Goal: Information Seeking & Learning: Find specific page/section

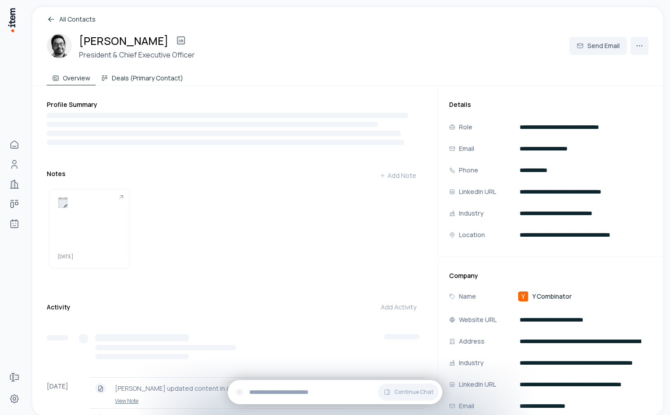
click at [144, 70] on button "Deals (Primary Contact)" at bounding box center [142, 76] width 93 height 18
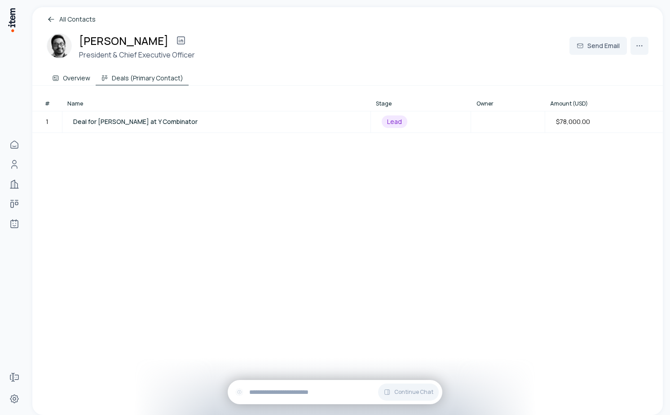
click at [75, 79] on button "Overview" at bounding box center [71, 76] width 49 height 18
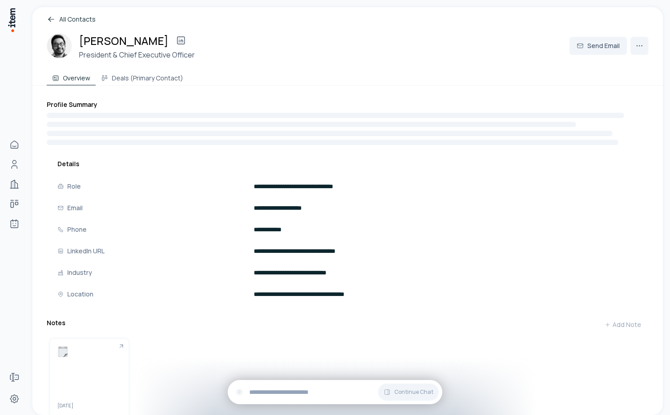
click at [68, 18] on link "All Contacts" at bounding box center [348, 19] width 602 height 10
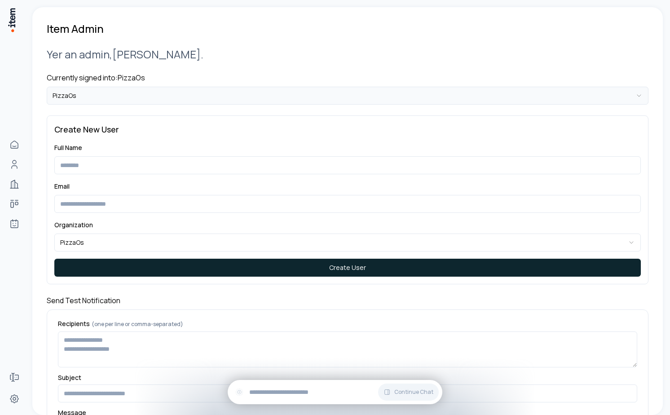
click at [214, 93] on html "**********" at bounding box center [335, 207] width 670 height 415
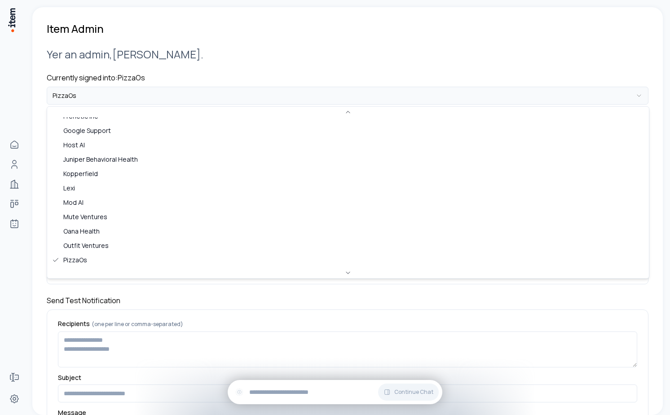
scroll to position [432, 0]
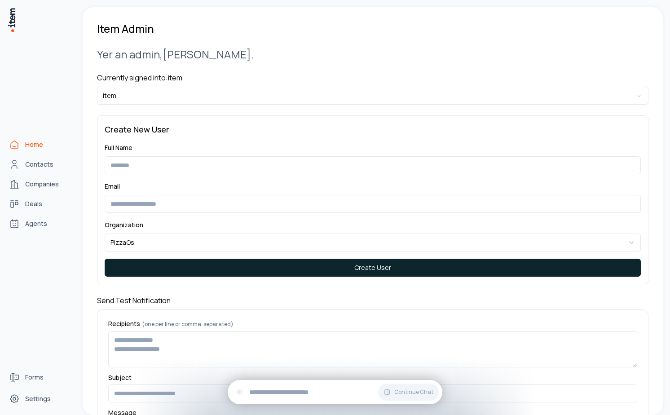
click at [21, 141] on link "Home" at bounding box center [39, 145] width 68 height 18
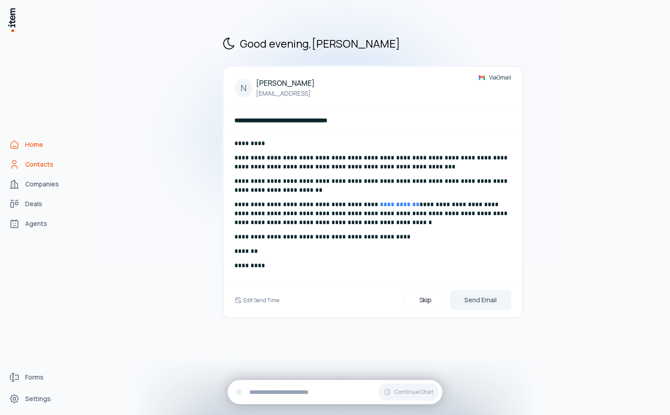
click at [39, 164] on span "Contacts" at bounding box center [39, 164] width 28 height 9
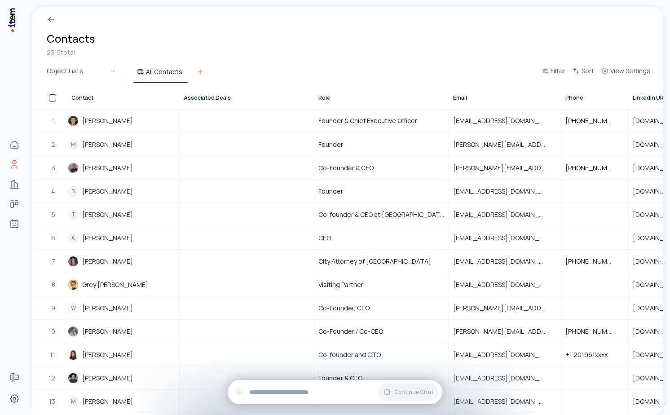
click at [199, 69] on icon at bounding box center [200, 71] width 7 height 7
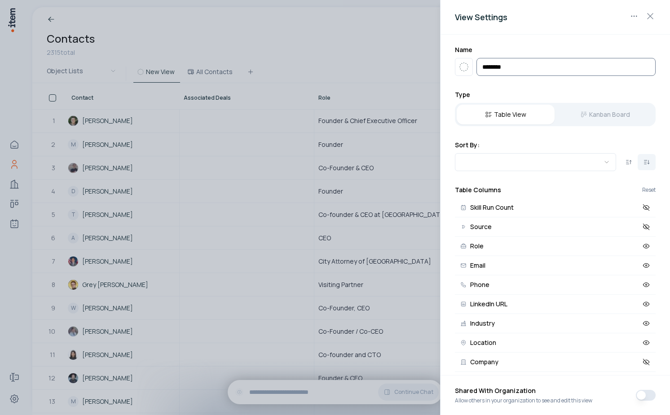
click at [519, 64] on input "**********" at bounding box center [566, 67] width 179 height 18
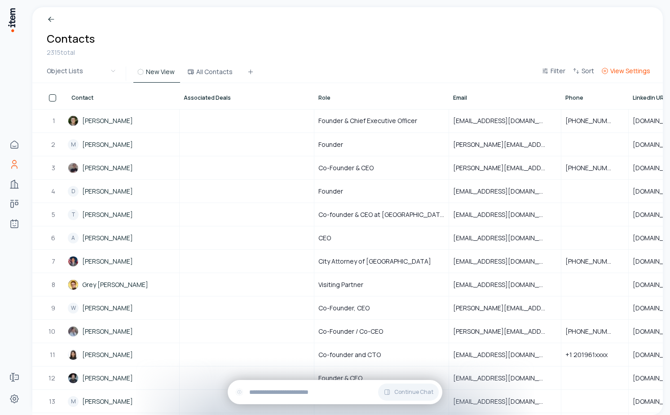
click at [613, 72] on span "View Settings" at bounding box center [631, 70] width 40 height 9
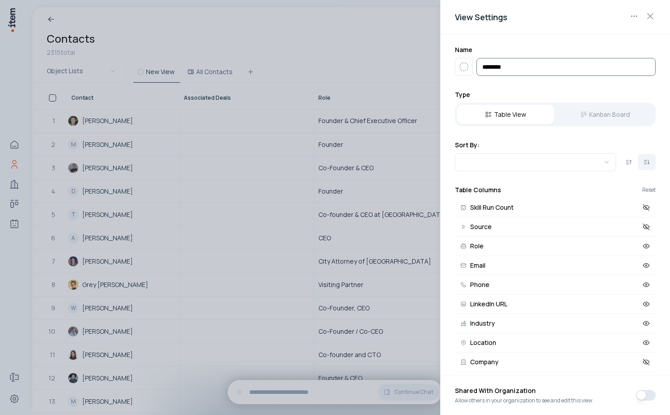
click at [506, 68] on input "********" at bounding box center [566, 67] width 179 height 18
type input "***"
click at [465, 71] on icon "button" at bounding box center [464, 67] width 11 height 11
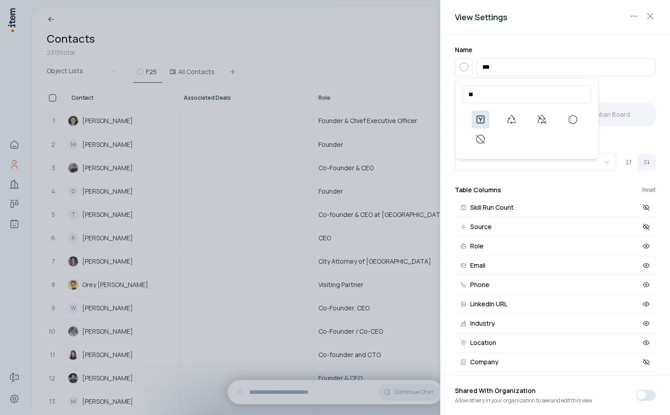
type input "**"
click at [479, 114] on icon at bounding box center [480, 119] width 11 height 11
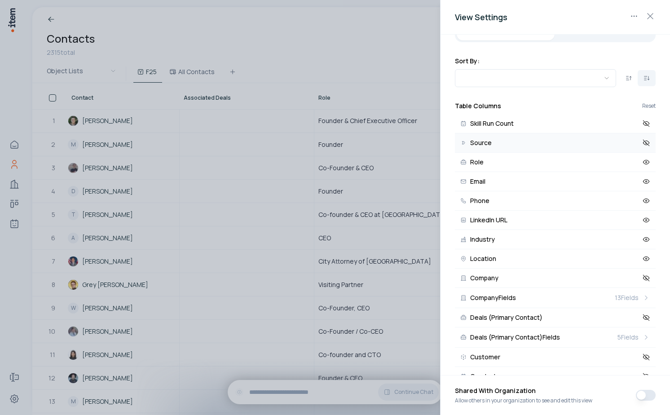
scroll to position [125, 0]
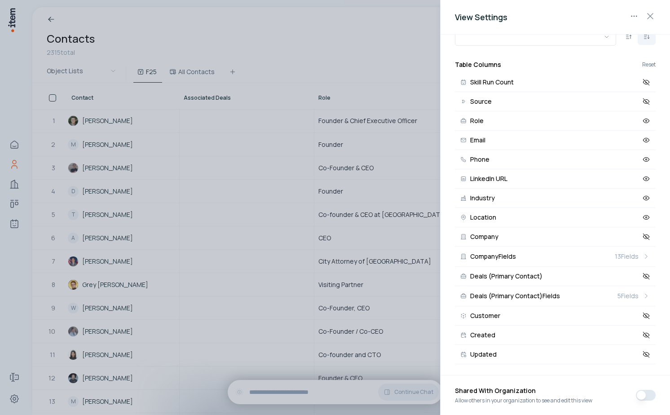
click at [649, 400] on button "button" at bounding box center [646, 395] width 20 height 11
click at [643, 396] on button "button" at bounding box center [646, 395] width 20 height 11
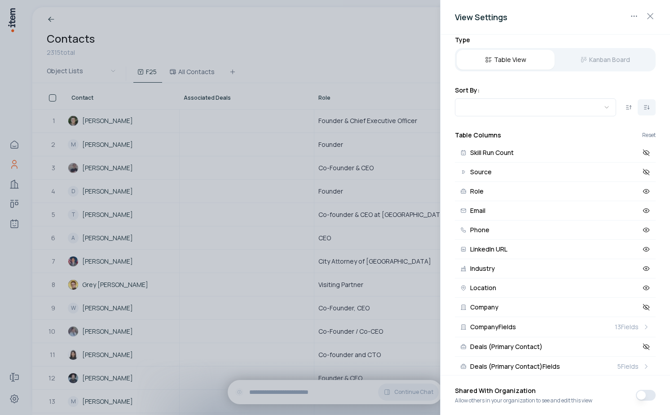
scroll to position [0, 0]
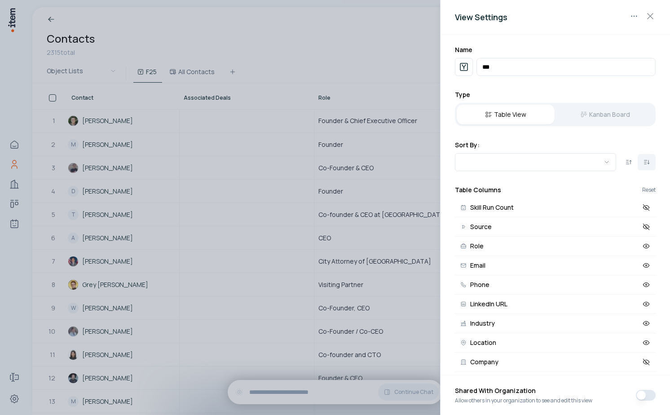
click at [650, 396] on button "button" at bounding box center [646, 395] width 20 height 11
click at [643, 396] on button "button" at bounding box center [646, 395] width 20 height 11
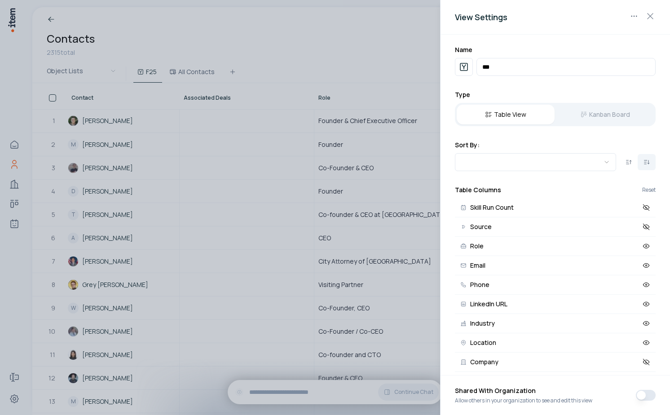
click at [643, 396] on button "button" at bounding box center [646, 395] width 20 height 11
click at [575, 78] on div "Name *** Type Table View Kanban Board Sort By: Table Columns Reset Skill Run Co…" at bounding box center [556, 205] width 230 height 341
click at [642, 394] on button "button" at bounding box center [646, 395] width 20 height 11
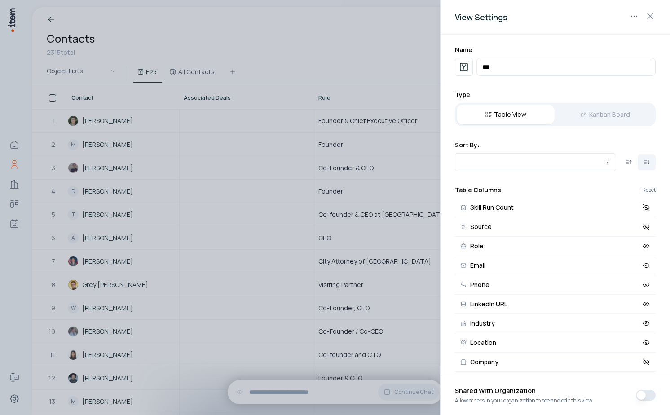
click at [642, 394] on button "button" at bounding box center [646, 395] width 20 height 11
click at [653, 394] on button "button" at bounding box center [646, 395] width 20 height 11
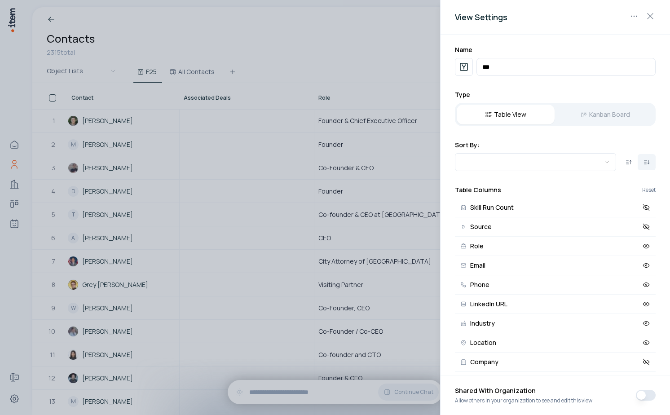
click at [653, 394] on button "button" at bounding box center [646, 395] width 20 height 11
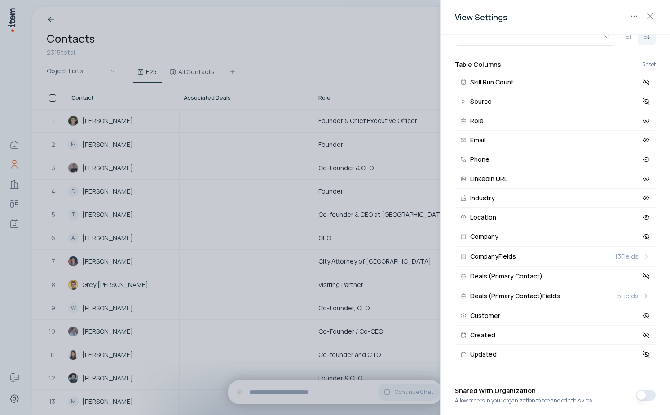
click at [647, 400] on button "button" at bounding box center [646, 395] width 20 height 11
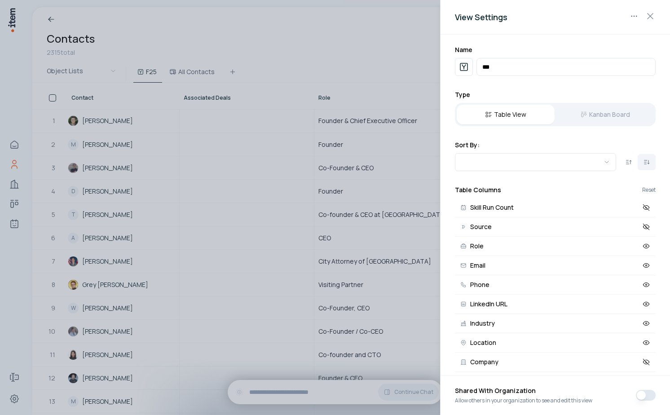
click at [540, 389] on span "Shared With Organization" at bounding box center [523, 391] width 137 height 11
click at [630, 393] on div "Shared With Organization Allow others in your organization to see and edit this…" at bounding box center [555, 395] width 201 height 25
click at [651, 393] on button "button" at bounding box center [646, 395] width 20 height 11
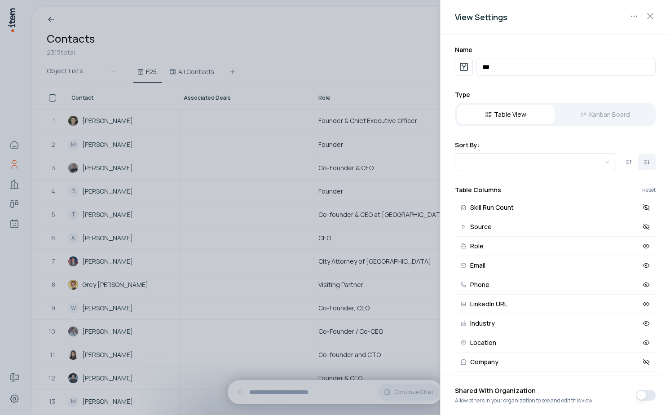
click at [651, 393] on button "button" at bounding box center [646, 395] width 20 height 11
click at [502, 164] on body "Home Contacts Companies Deals Agents Forms Settings Breadcrumb Contacts 2315 to…" at bounding box center [335, 207] width 670 height 415
click at [580, 123] on body "Home Contacts Companies Deals Agents Forms Settings Breadcrumb Contacts 2315 to…" at bounding box center [335, 207] width 670 height 415
click at [585, 110] on div "Table View Kanban Board" at bounding box center [555, 114] width 201 height 23
click at [345, 57] on div at bounding box center [335, 207] width 670 height 415
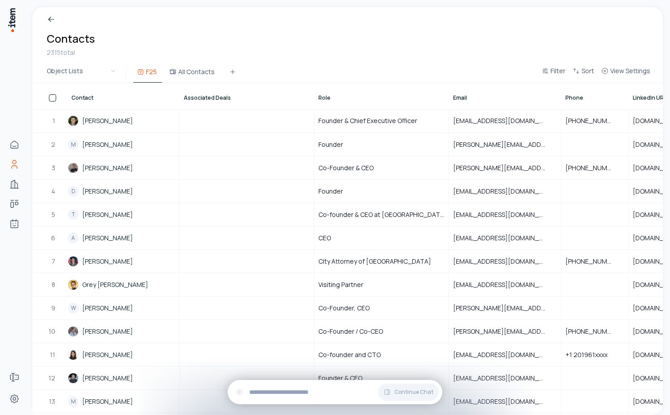
click at [147, 69] on button "F25" at bounding box center [147, 74] width 29 height 16
click at [145, 73] on button "F25" at bounding box center [147, 74] width 29 height 16
click at [186, 75] on button "All Contacts" at bounding box center [193, 74] width 54 height 16
click at [141, 69] on use at bounding box center [140, 71] width 7 height 7
click at [546, 74] on icon "button" at bounding box center [545, 70] width 7 height 7
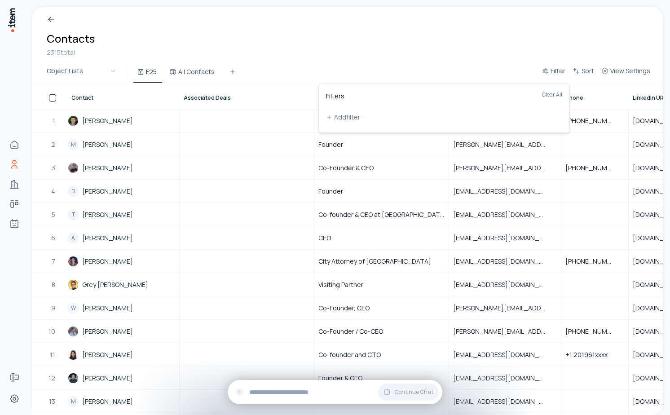
click at [455, 184] on html "Home Contacts Companies Deals Agents Forms Settings Breadcrumb Contacts 2315 to…" at bounding box center [335, 207] width 670 height 415
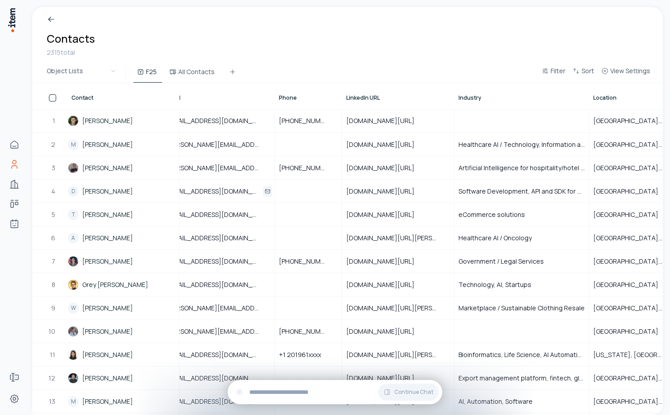
scroll to position [0, 304]
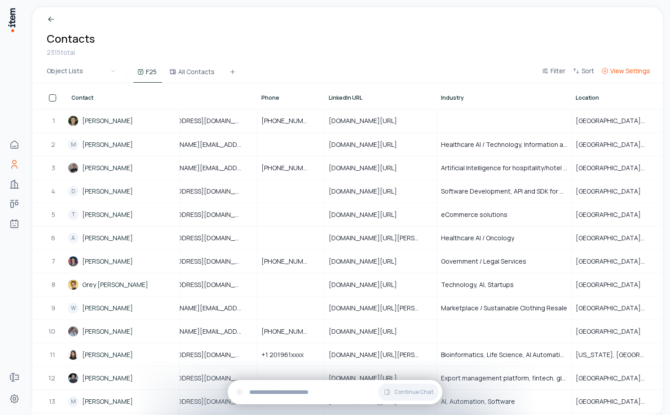
click at [627, 74] on span "View Settings" at bounding box center [631, 70] width 40 height 9
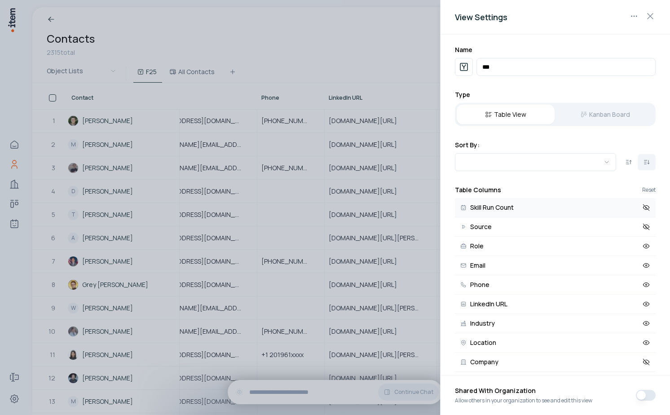
scroll to position [125, 0]
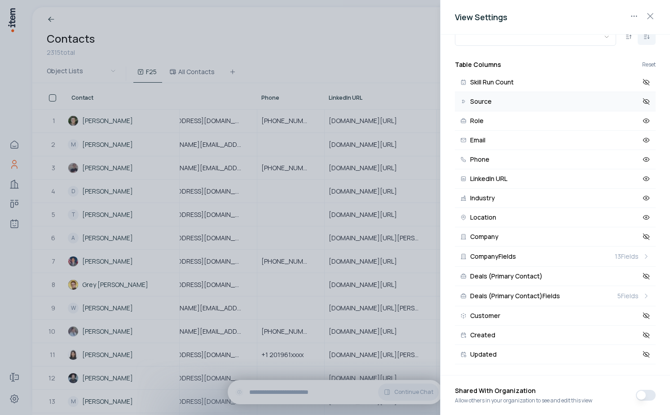
click at [648, 98] on icon at bounding box center [646, 101] width 8 height 8
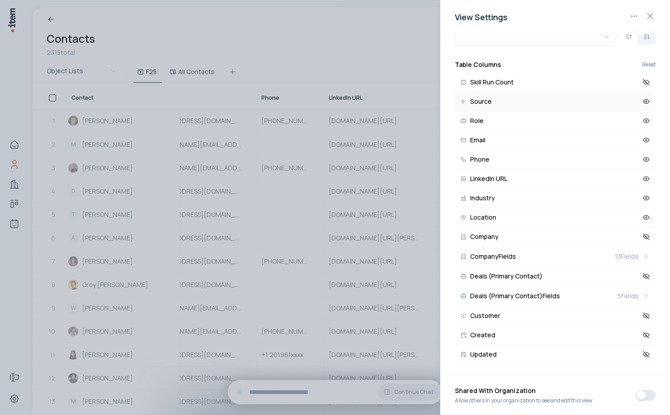
click at [348, 59] on div at bounding box center [335, 207] width 670 height 415
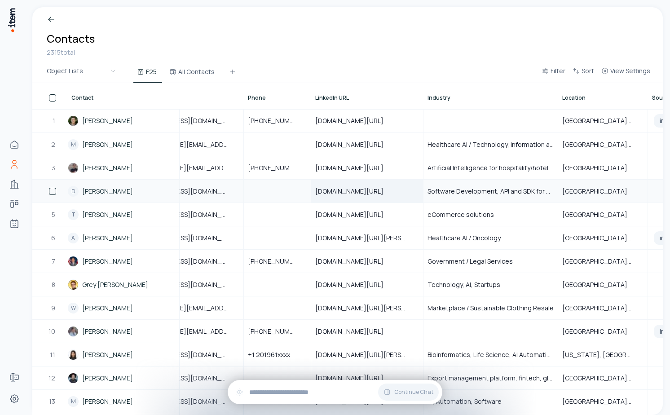
scroll to position [0, 372]
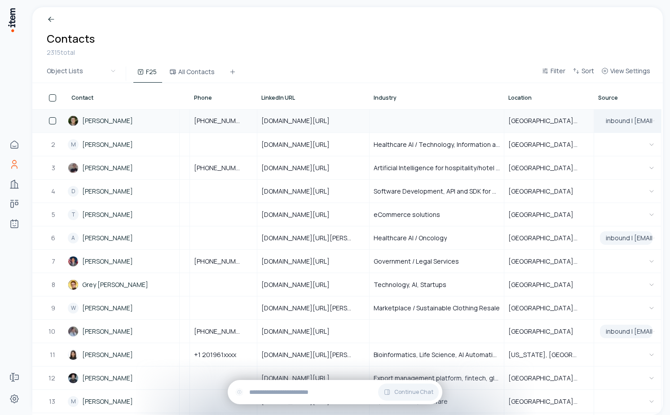
click at [621, 122] on button "inbound | [EMAIL_ADDRESS][DOMAIN_NAME]" at bounding box center [627, 121] width 59 height 22
click at [487, 43] on html "Home Contacts Companies Deals Agents Forms Settings Breadcrumb Contacts 2315 to…" at bounding box center [335, 207] width 670 height 415
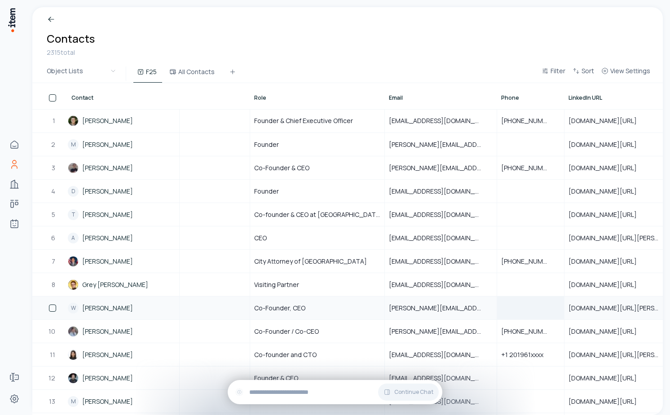
scroll to position [0, 0]
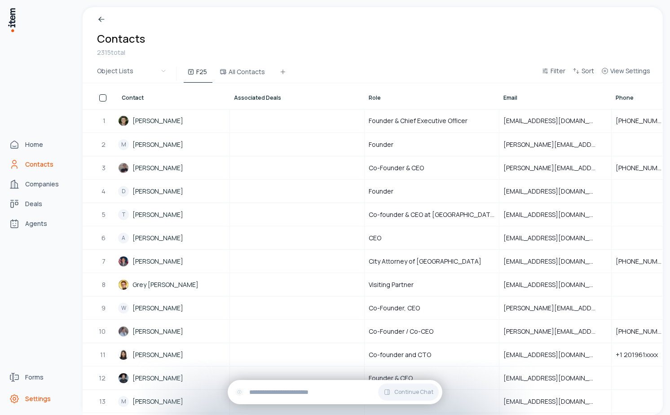
click at [16, 399] on icon "Settings" at bounding box center [14, 399] width 3 height 3
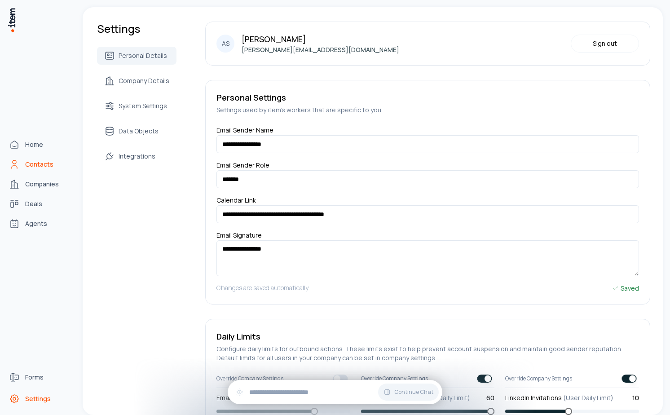
click at [31, 162] on span "Contacts" at bounding box center [39, 164] width 28 height 9
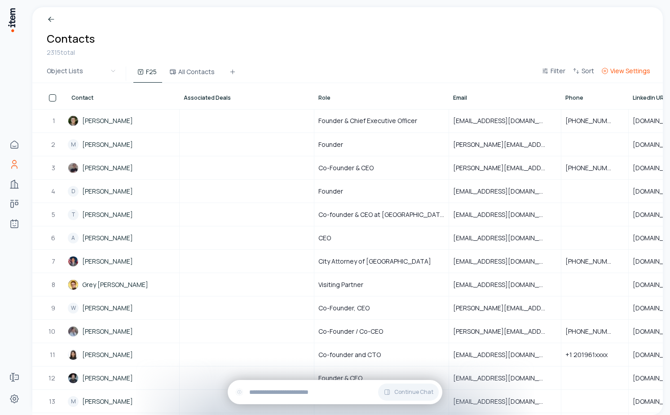
click at [629, 72] on span "View Settings" at bounding box center [631, 70] width 40 height 9
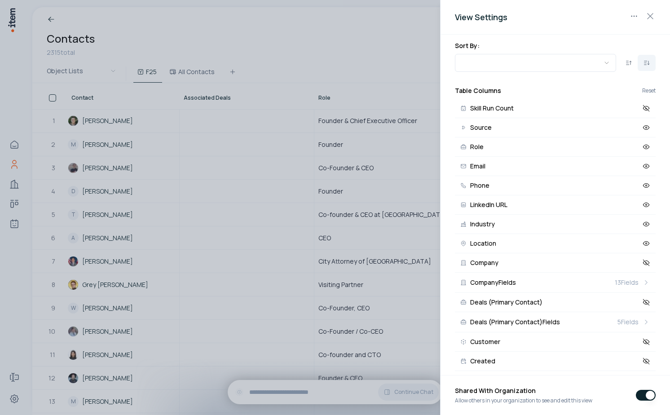
scroll to position [125, 0]
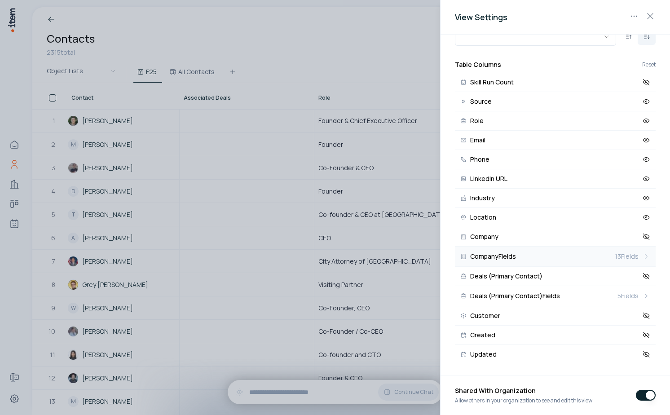
click at [584, 254] on button "Company Fields 13 Fields" at bounding box center [555, 257] width 201 height 20
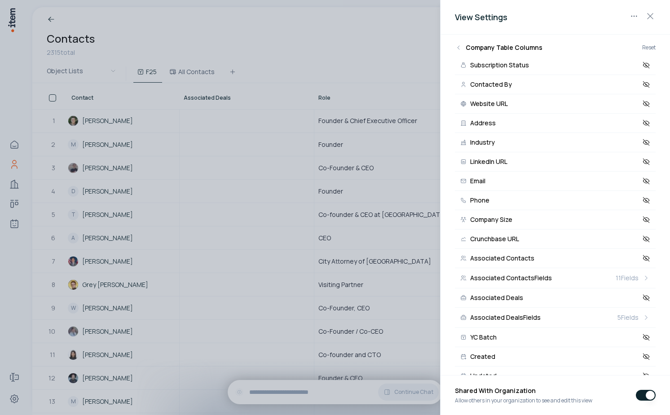
scroll to position [164, 0]
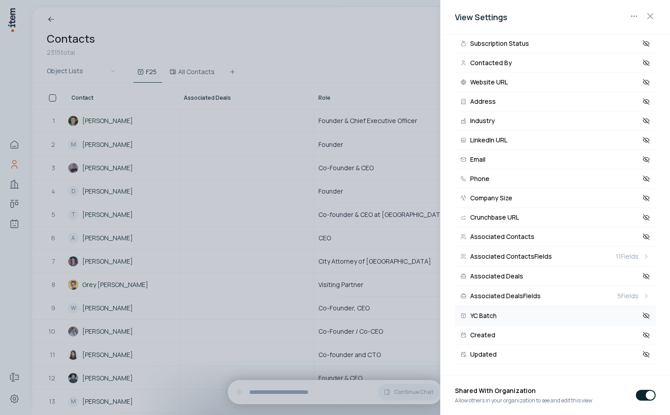
click at [651, 318] on button "YC Batch" at bounding box center [555, 315] width 201 height 19
click at [359, 248] on div at bounding box center [335, 207] width 670 height 415
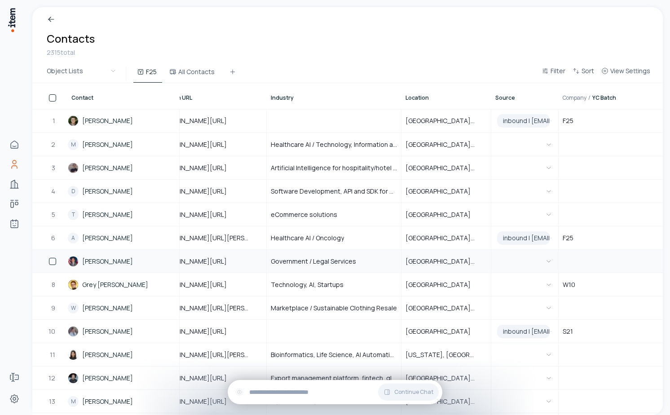
scroll to position [0, 506]
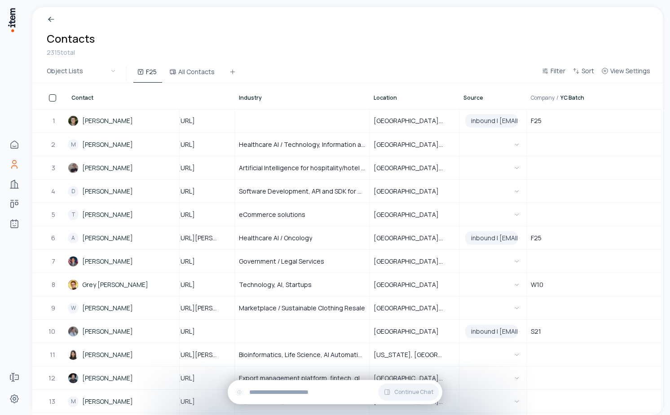
drag, startPoint x: 545, startPoint y: 99, endPoint x: 427, endPoint y: 89, distance: 119.0
click at [427, 89] on tr "Contact Associated Deals Role Email Phone LinkedIn URL Industry Location Source…" at bounding box center [94, 96] width 1136 height 26
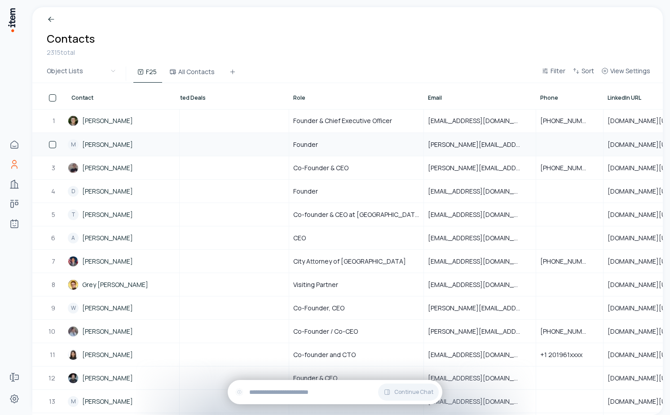
scroll to position [0, 0]
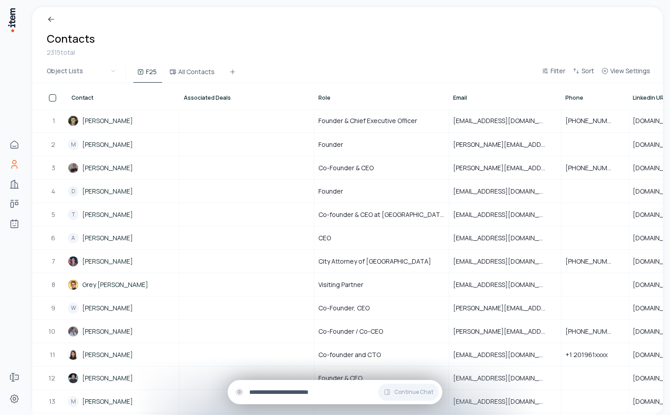
click at [327, 392] on input "text" at bounding box center [342, 392] width 186 height 10
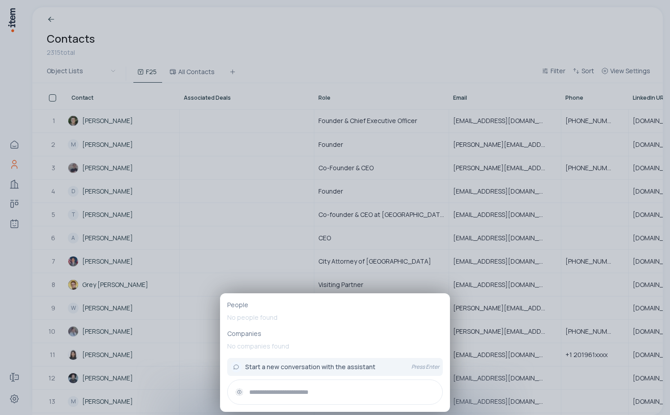
paste input "**********"
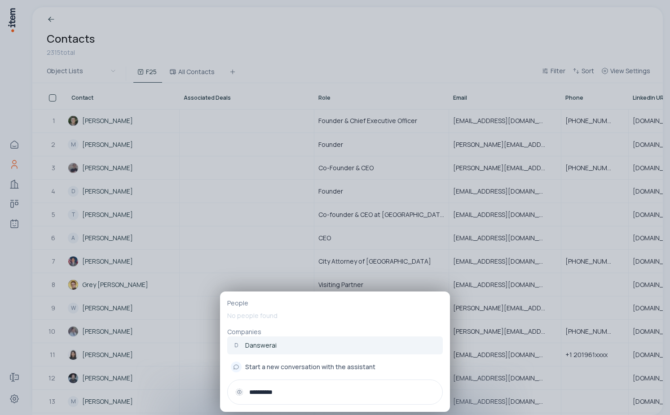
click at [329, 392] on input "**********" at bounding box center [342, 392] width 186 height 10
click at [329, 391] on input "**********" at bounding box center [342, 392] width 186 height 10
paste input "text"
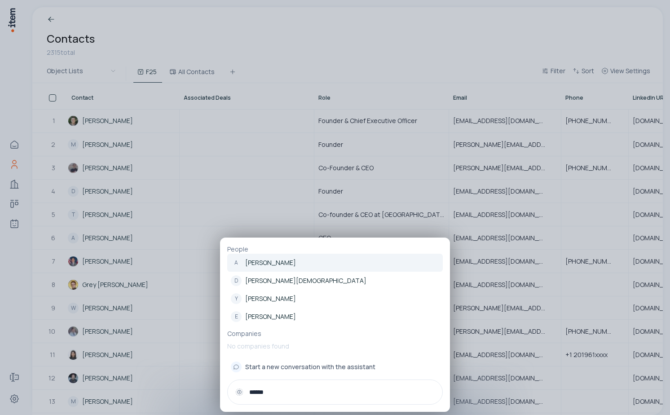
paste input "text"
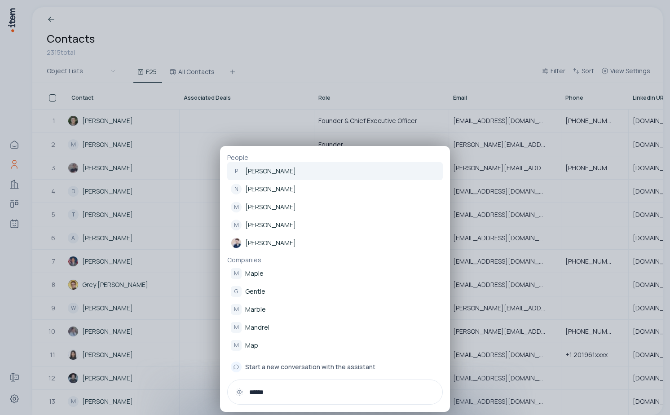
click at [311, 389] on input "******" at bounding box center [342, 392] width 186 height 10
paste input "text"
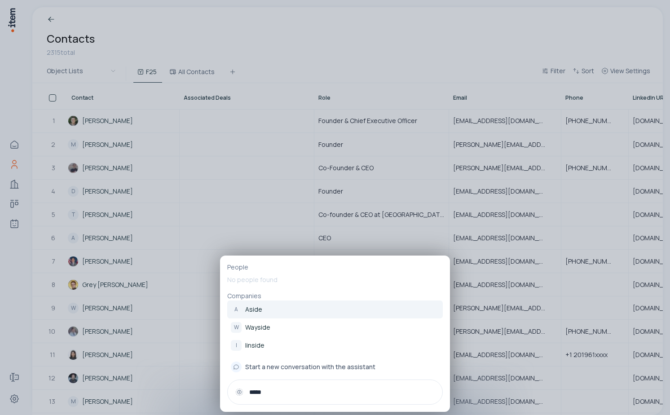
type input "*****"
click at [312, 306] on link "A Aside" at bounding box center [335, 310] width 216 height 18
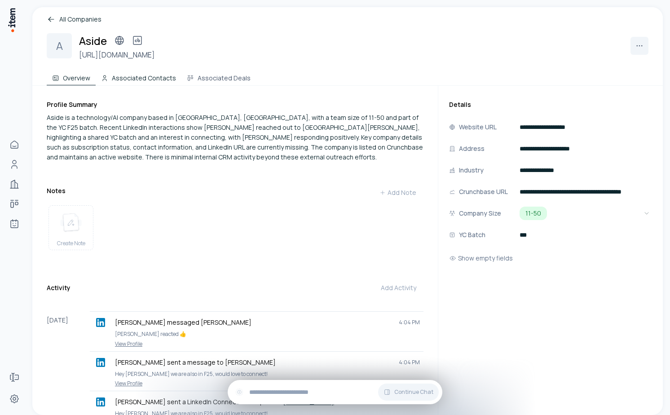
click at [152, 74] on button "Associated Contacts" at bounding box center [139, 76] width 86 height 18
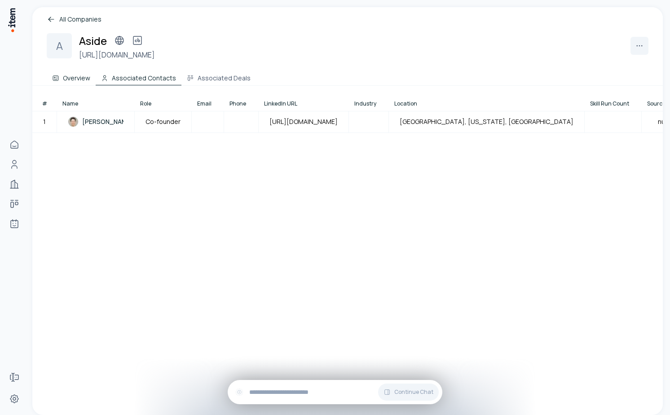
click at [77, 79] on button "Overview" at bounding box center [71, 76] width 49 height 18
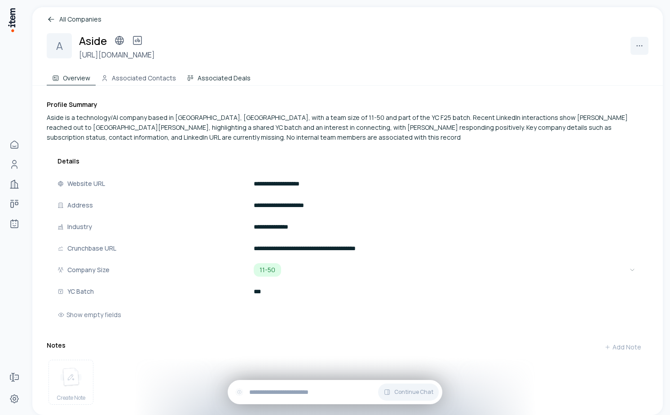
click at [189, 80] on icon at bounding box center [190, 78] width 7 height 7
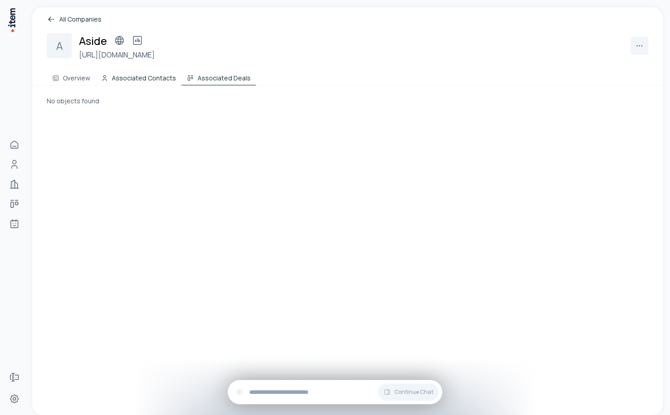
click at [132, 74] on button "Associated Contacts" at bounding box center [139, 76] width 86 height 18
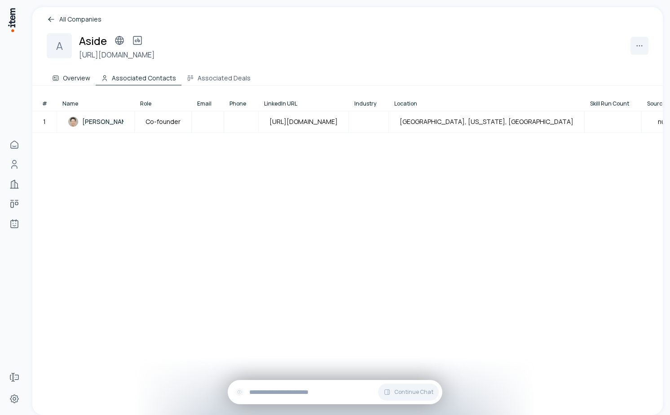
click at [61, 73] on button "Overview" at bounding box center [71, 76] width 49 height 18
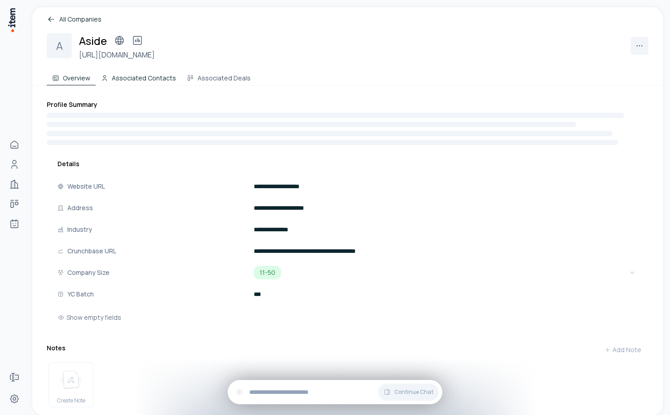
click at [151, 79] on button "Associated Contacts" at bounding box center [139, 76] width 86 height 18
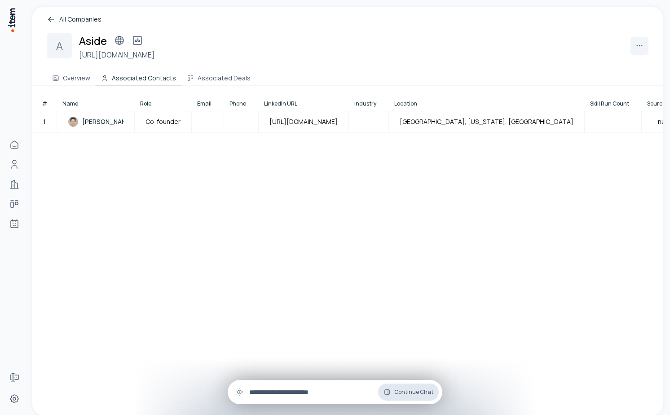
click at [399, 391] on span "Continue Chat" at bounding box center [413, 392] width 39 height 7
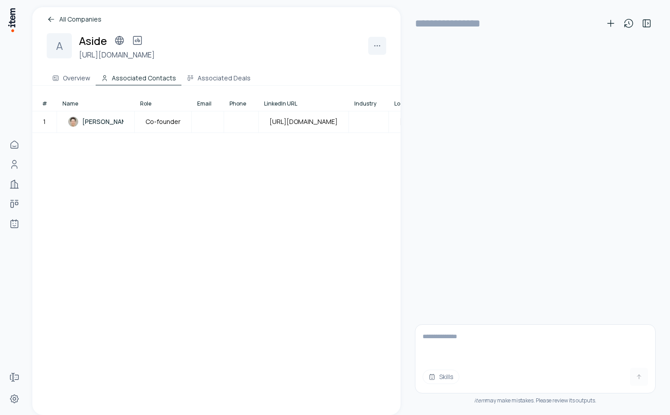
click at [470, 345] on textarea at bounding box center [536, 343] width 240 height 36
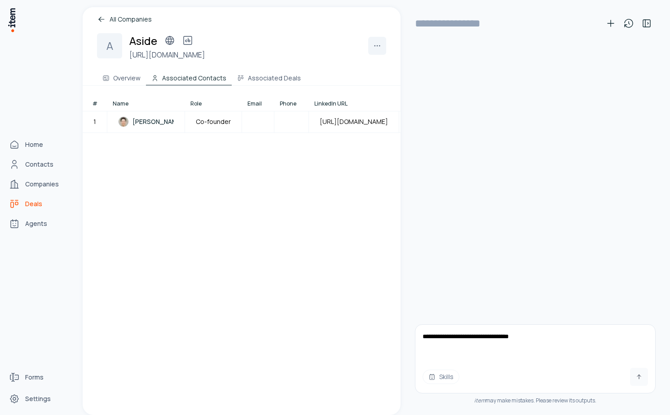
type textarea "**********"
click at [31, 202] on span "Deals" at bounding box center [33, 203] width 17 height 9
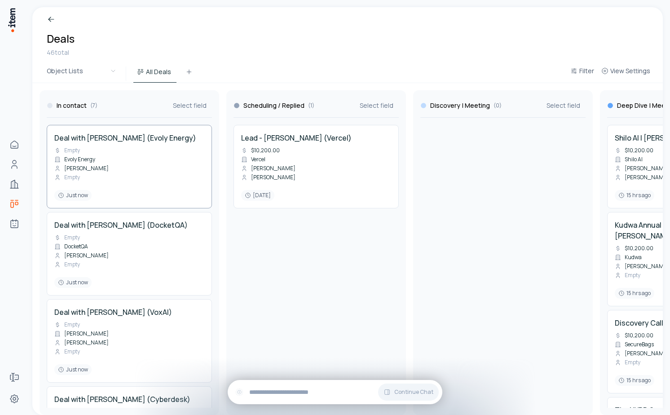
click at [76, 175] on span "Empty" at bounding box center [72, 177] width 16 height 7
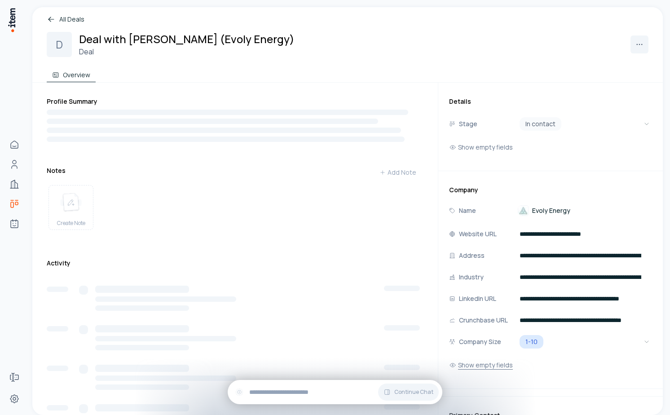
click at [489, 363] on button "Show empty fields" at bounding box center [481, 365] width 64 height 18
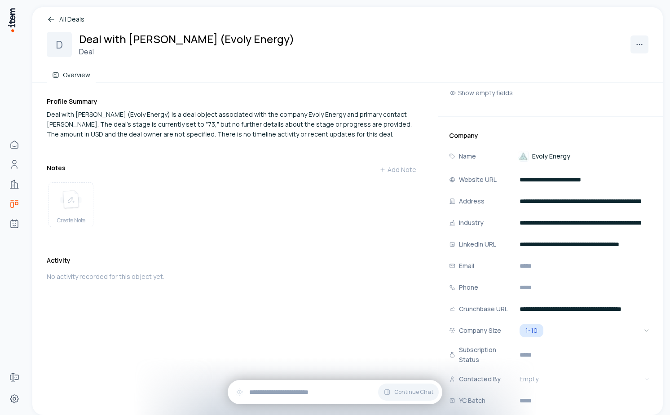
scroll to position [55, 0]
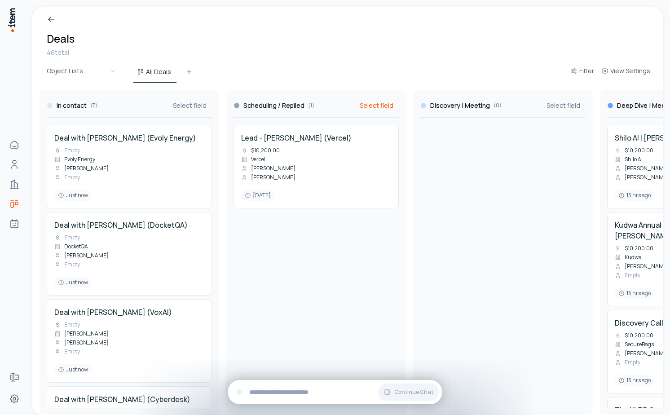
click at [369, 106] on span "Select field" at bounding box center [377, 105] width 34 height 9
click at [378, 136] on span "Amount (USD)" at bounding box center [425, 135] width 103 height 9
click at [73, 177] on span "Empty" at bounding box center [72, 177] width 16 height 7
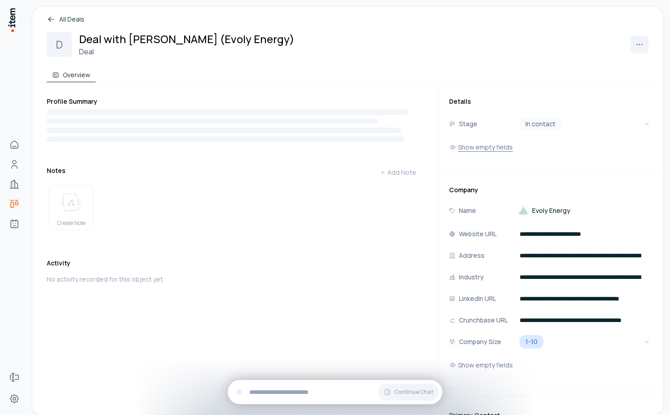
click at [501, 142] on button "Show empty fields" at bounding box center [481, 147] width 64 height 18
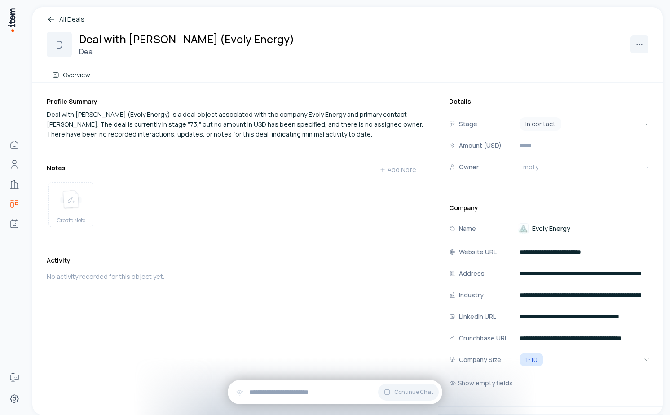
click at [126, 37] on h2 "Deal with Hassan Lantry (Evoly Energy)" at bounding box center [187, 38] width 216 height 15
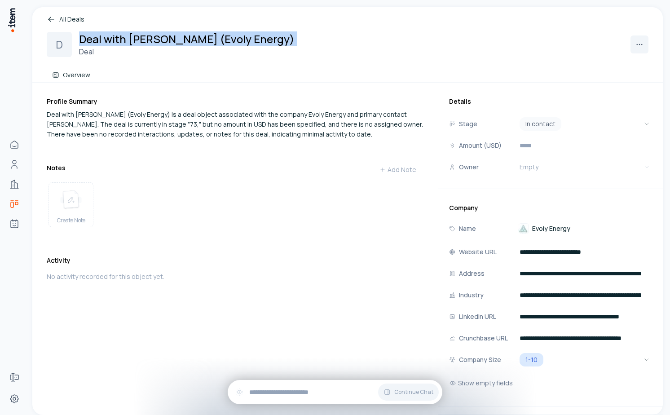
click at [119, 39] on h2 "Deal with Hassan Lantry (Evoly Energy)" at bounding box center [187, 38] width 216 height 15
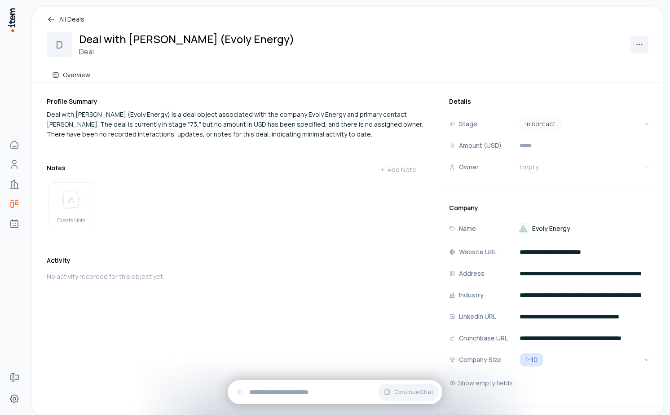
click at [119, 39] on h2 "Deal with Hassan Lantry (Evoly Energy)" at bounding box center [187, 38] width 216 height 15
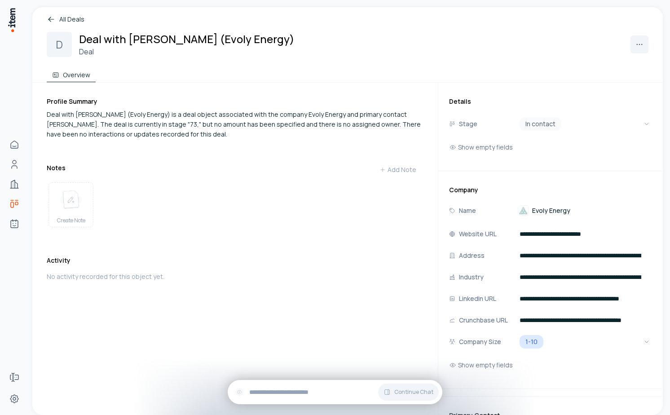
click at [62, 20] on link "All Deals" at bounding box center [348, 19] width 602 height 10
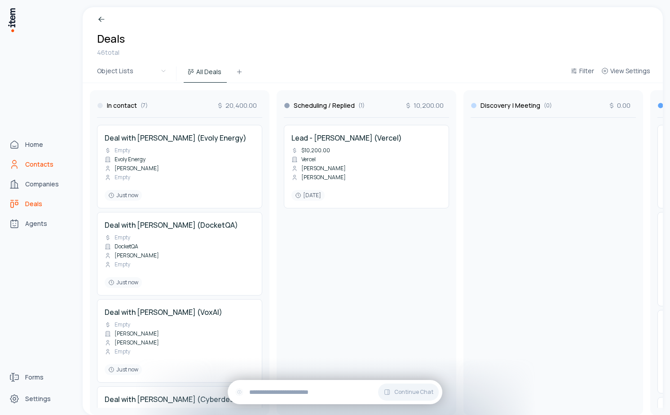
click at [10, 165] on icon "Contacts" at bounding box center [14, 164] width 11 height 11
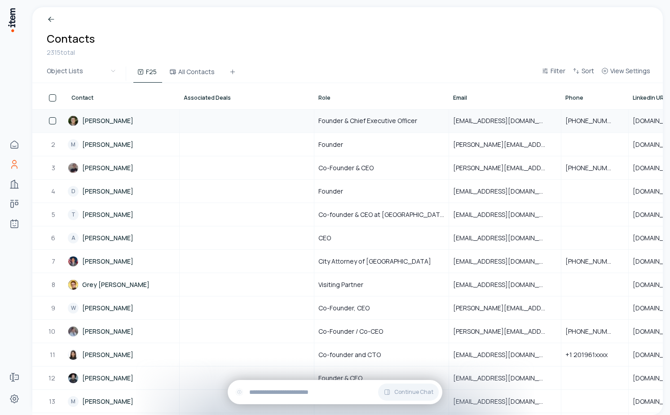
click at [128, 125] on link "[PERSON_NAME]" at bounding box center [123, 121] width 111 height 22
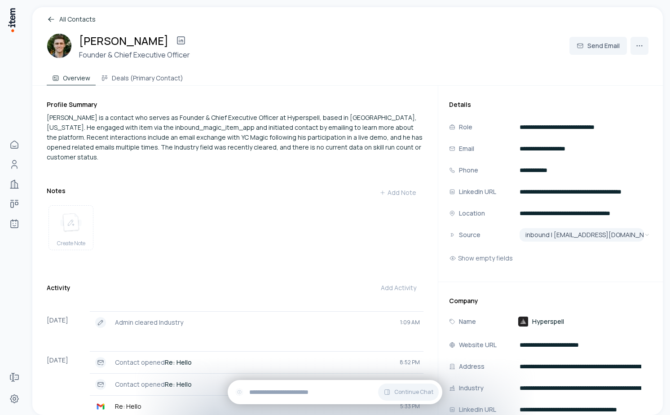
click at [552, 325] on span "Hyperspell" at bounding box center [548, 321] width 32 height 9
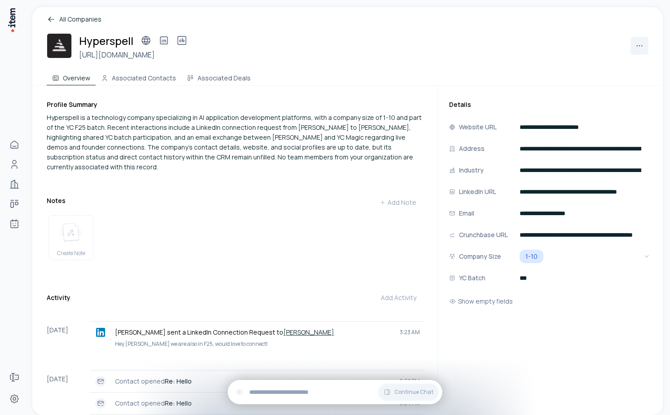
click at [80, 24] on link "All Companies" at bounding box center [348, 19] width 602 height 10
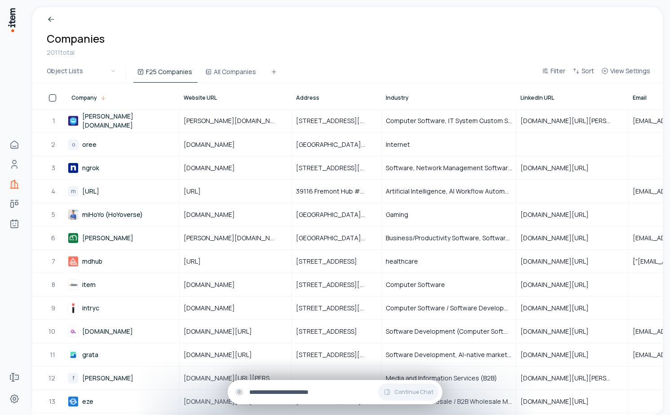
click at [280, 391] on input "text" at bounding box center [342, 392] width 186 height 10
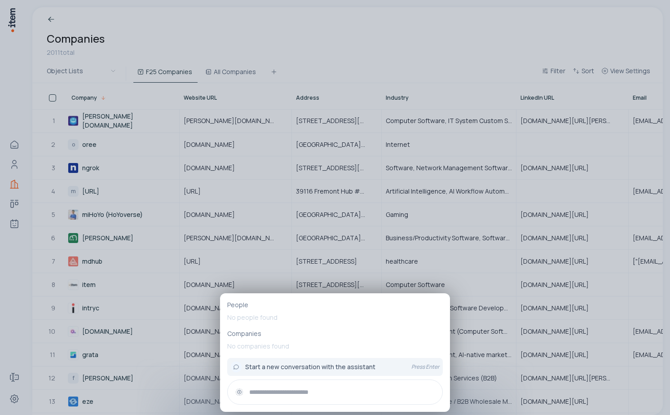
paste input "******"
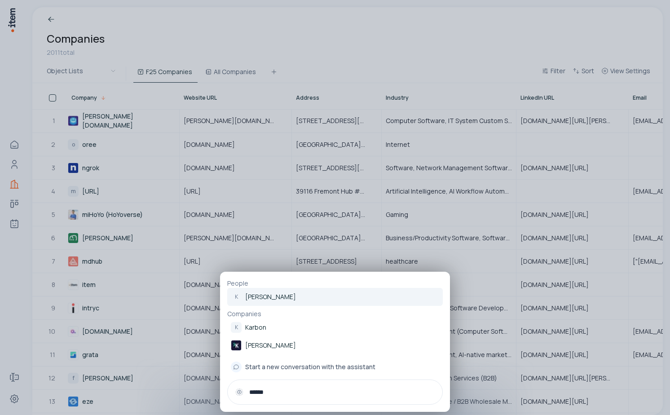
type input "******"
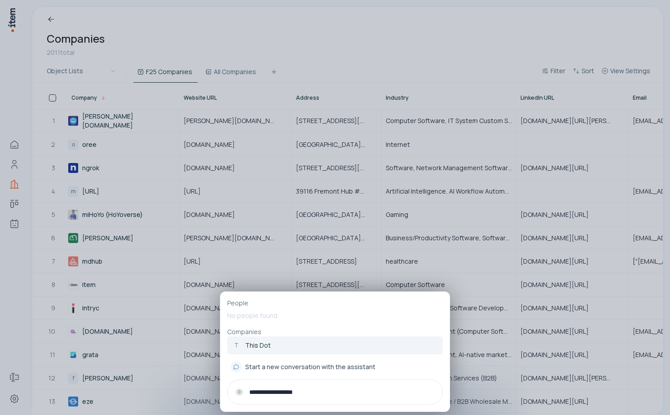
paste input "**********"
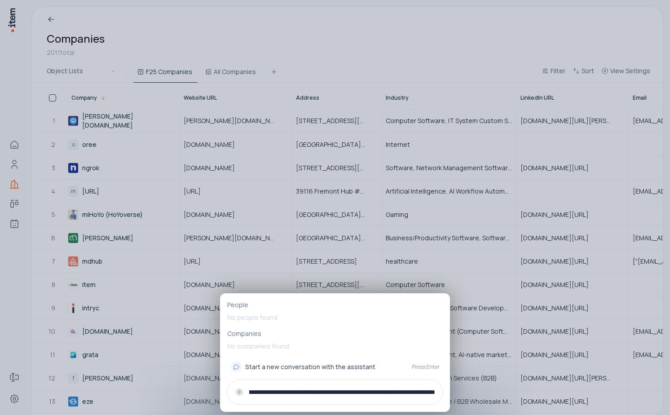
type input "**********"
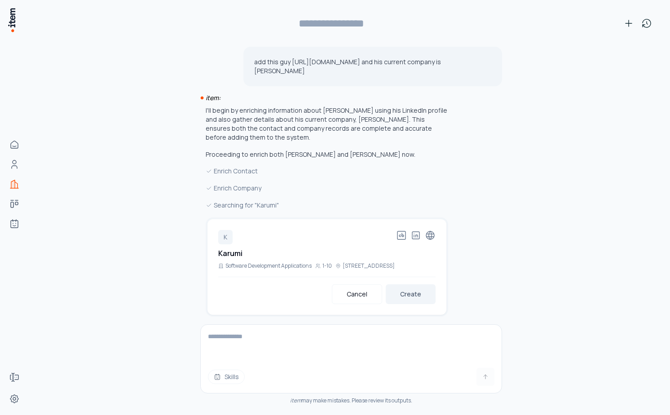
type input "**********"
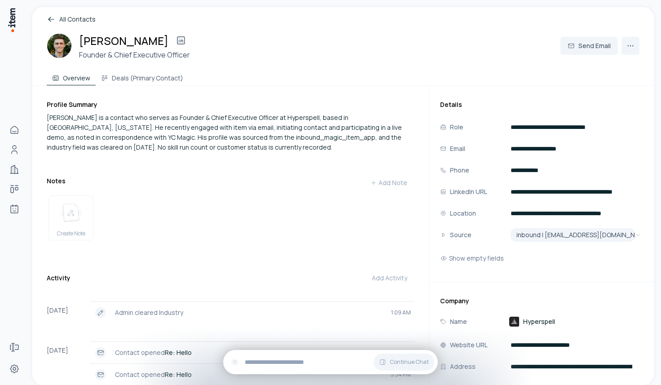
click at [280, 142] on div "[PERSON_NAME] is a contact who serves as Founder & Chief Executive Officer at H…" at bounding box center [231, 133] width 368 height 40
click at [188, 371] on strong "Re: Hello" at bounding box center [178, 374] width 27 height 9
